Goal: Browse casually

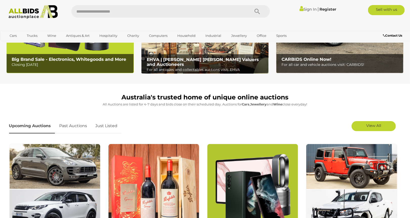
scroll to position [112, 0]
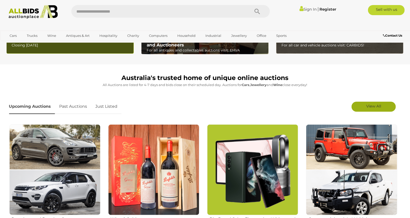
click at [369, 108] on span "View All" at bounding box center [373, 106] width 15 height 5
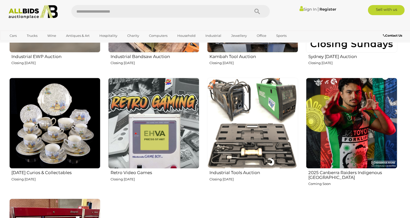
scroll to position [870, 0]
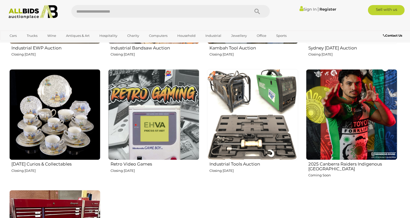
click at [76, 103] on img at bounding box center [54, 114] width 91 height 91
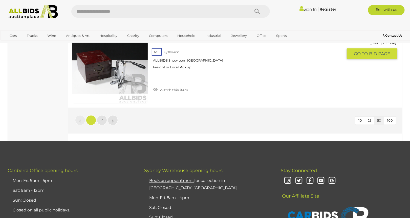
scroll to position [4183, 0]
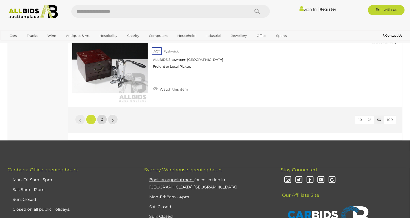
click at [100, 115] on link "2" at bounding box center [102, 120] width 10 height 10
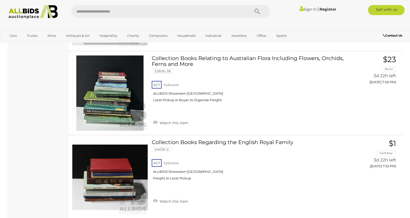
scroll to position [1289, 0]
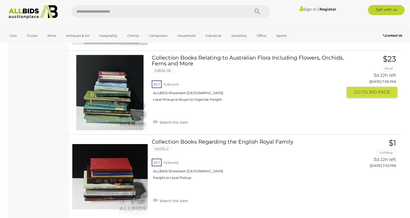
click at [376, 85] on link "$23 Ron2 3d 22h left (Friday 7:50 PM) GO TO BID PAGE" at bounding box center [373, 76] width 47 height 43
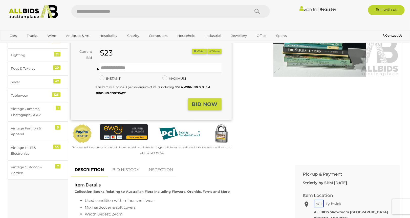
scroll to position [112, 0]
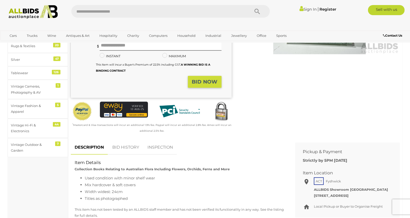
click at [133, 146] on link "BID HISTORY" at bounding box center [125, 147] width 34 height 15
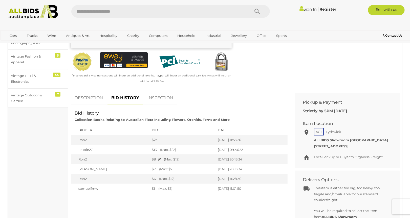
scroll to position [168, 0]
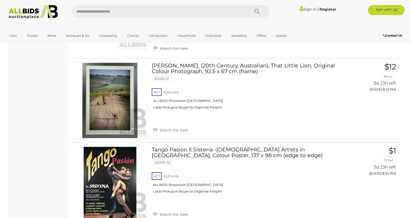
scroll to position [3530, 0]
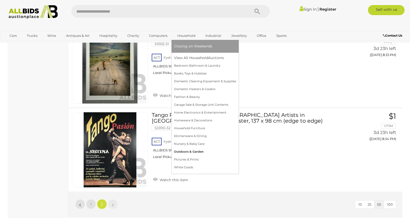
click at [190, 152] on link "Outdoors & Garden" at bounding box center [205, 152] width 62 height 8
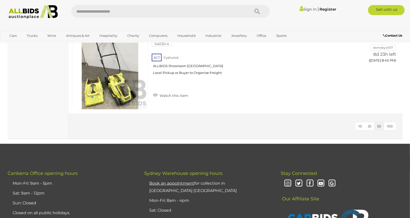
scroll to position [1406, 0]
